Goal: Use online tool/utility: Use online tool/utility

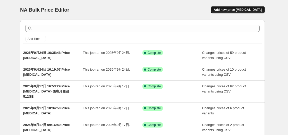
click at [226, 11] on button "Add new price [MEDICAL_DATA]" at bounding box center [238, 9] width 54 height 7
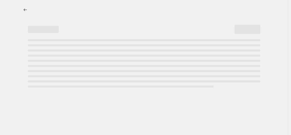
select select "percentage"
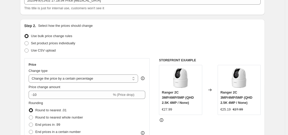
scroll to position [57, 0]
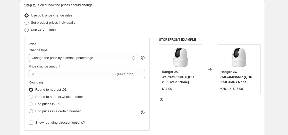
click at [42, 32] on span "Use CSV upload" at bounding box center [43, 29] width 25 height 5
click at [25, 28] on input "Use CSV upload" at bounding box center [24, 28] width 0 height 0
radio input "true"
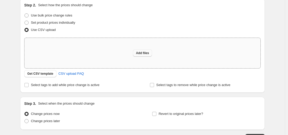
click at [138, 52] on span "Add files" at bounding box center [142, 53] width 13 height 4
type input "C:\fakepath\意大利价格调整0924.csv"
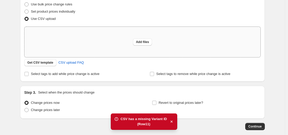
scroll to position [86, 0]
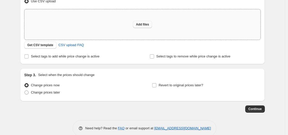
click at [138, 22] on button "Add files" at bounding box center [142, 24] width 19 height 7
type input "C:\fakepath\意大利价格调整0924.csv"
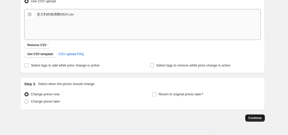
click at [260, 117] on span "Continue" at bounding box center [254, 118] width 13 height 4
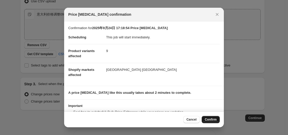
click at [207, 120] on span "Confirm" at bounding box center [211, 119] width 12 height 4
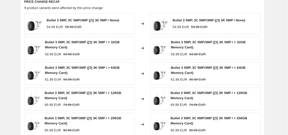
scroll to position [300, 0]
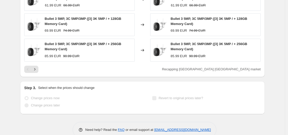
click at [127, 94] on div "Change prices now" at bounding box center [78, 97] width 109 height 7
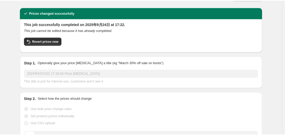
scroll to position [0, 0]
